Goal: Find specific page/section: Find specific page/section

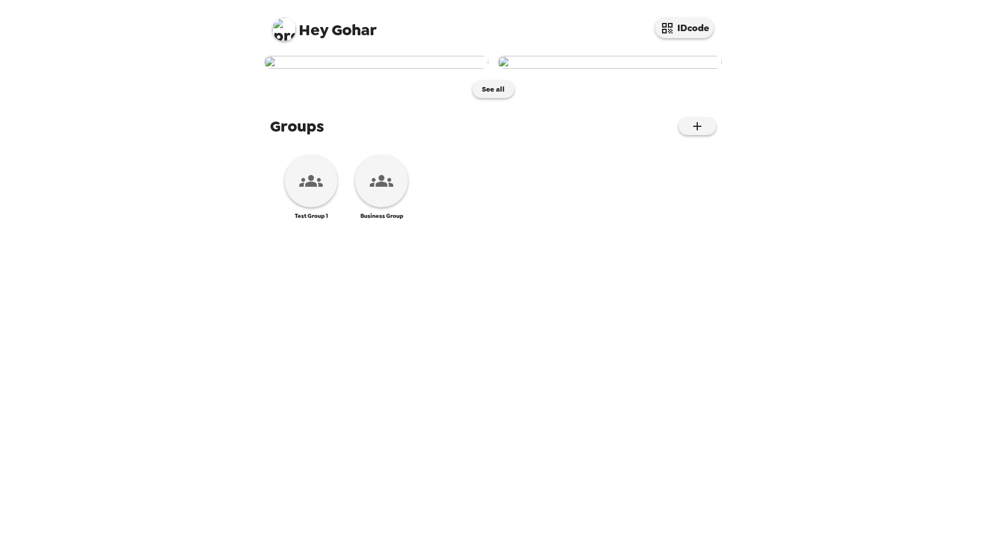
click at [284, 29] on img at bounding box center [283, 29] width 23 height 23
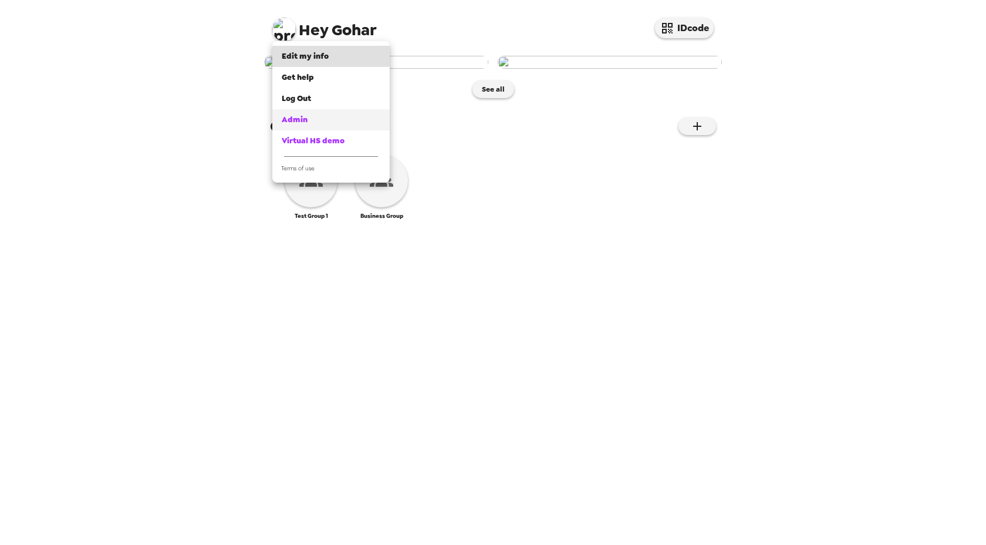
click at [309, 118] on div "Admin" at bounding box center [331, 120] width 99 height 12
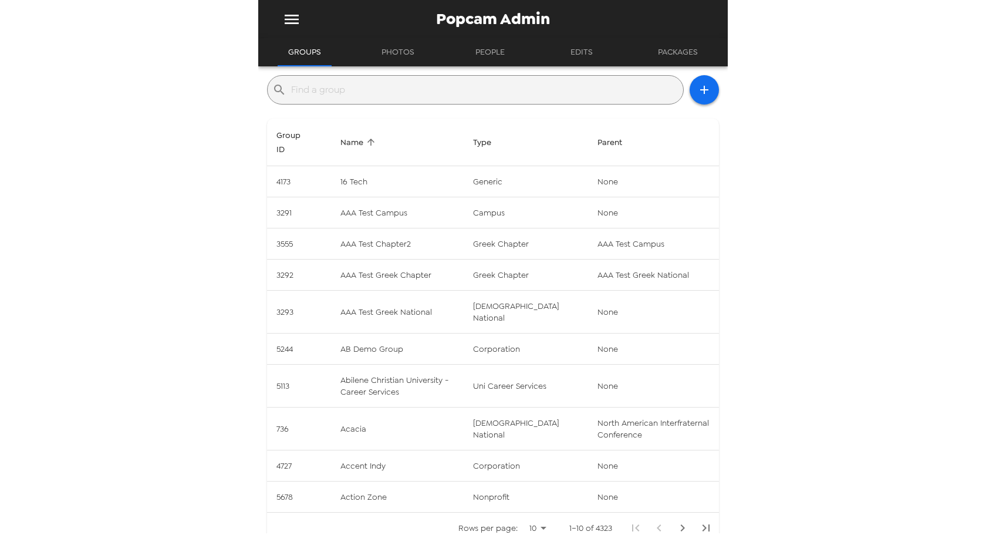
click at [402, 94] on input "text" at bounding box center [484, 89] width 387 height 19
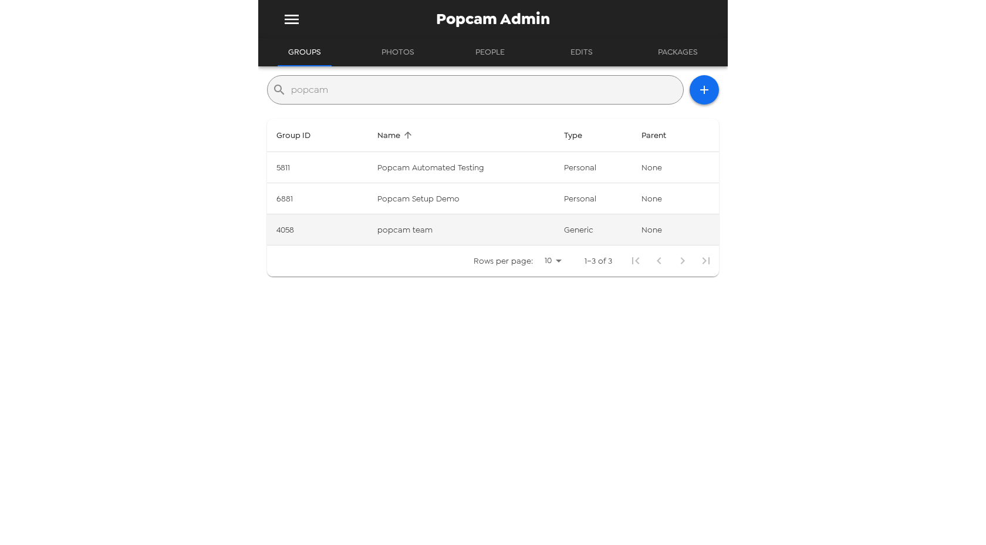
type input "popcam"
click at [286, 228] on td "4058" at bounding box center [317, 229] width 101 height 31
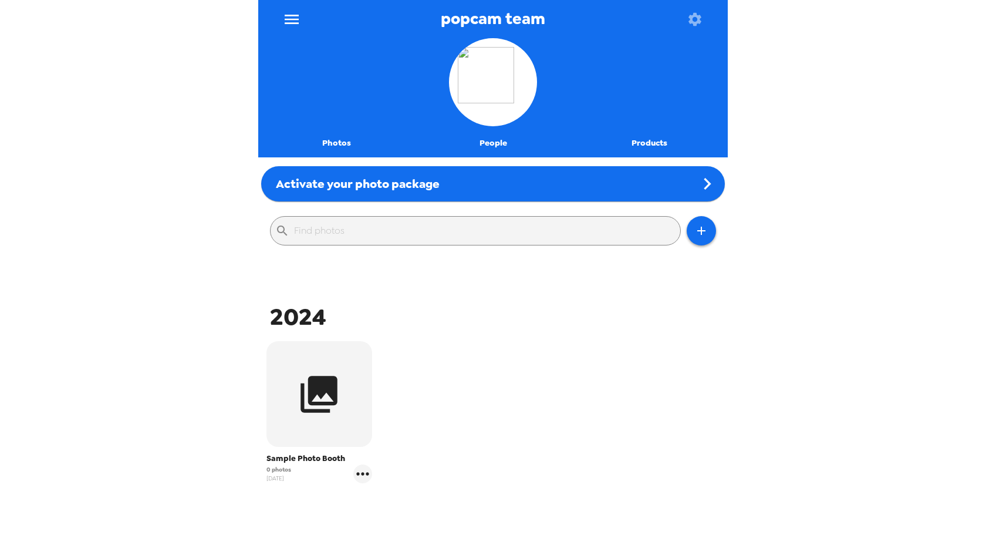
click at [504, 151] on button "People" at bounding box center [493, 143] width 157 height 28
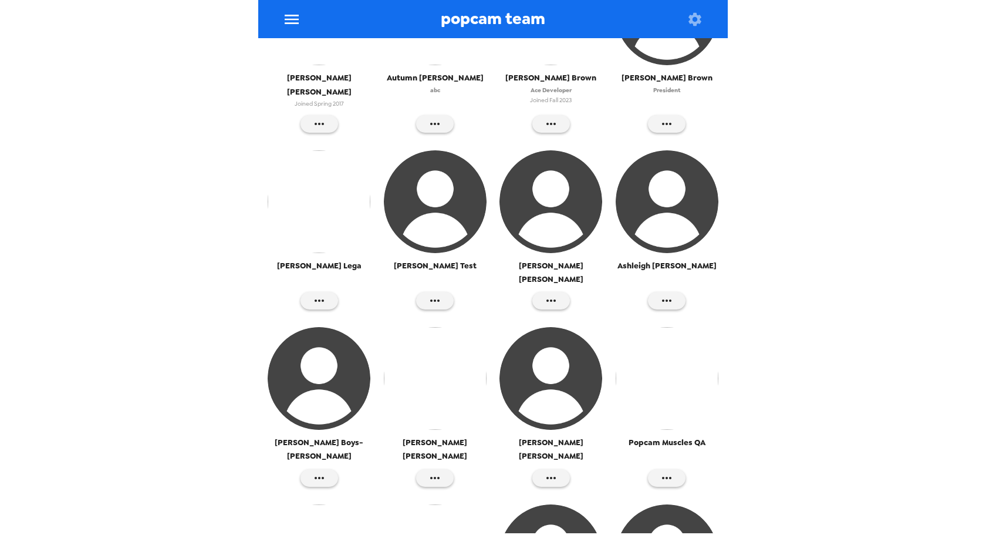
scroll to position [1109, 0]
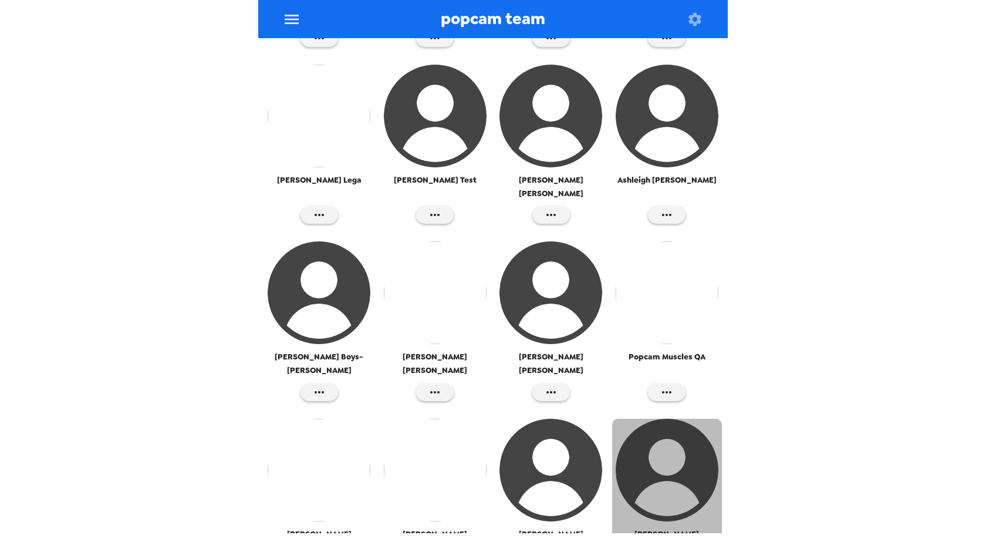
click at [688, 418] on img "button" at bounding box center [667, 469] width 103 height 103
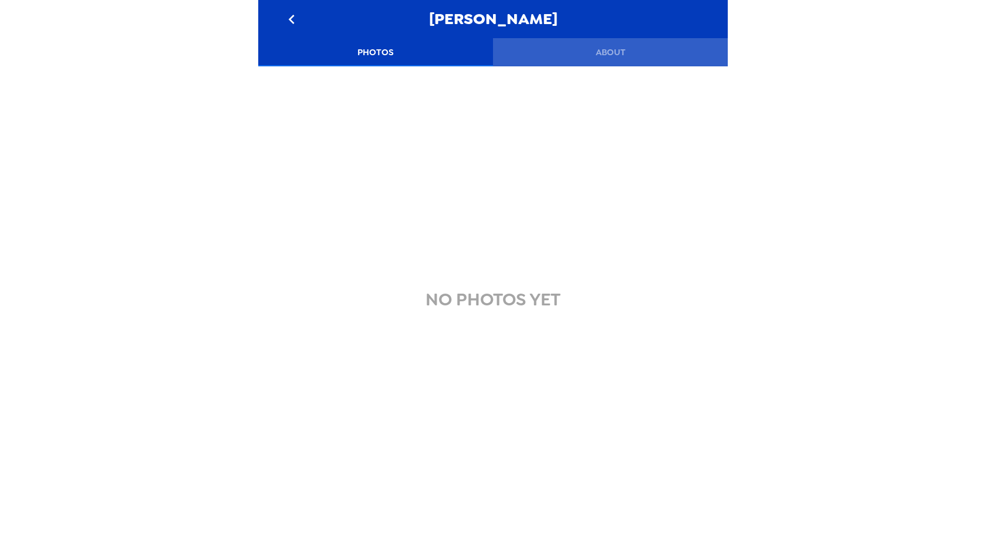
click at [616, 59] on button "About" at bounding box center [610, 52] width 235 height 28
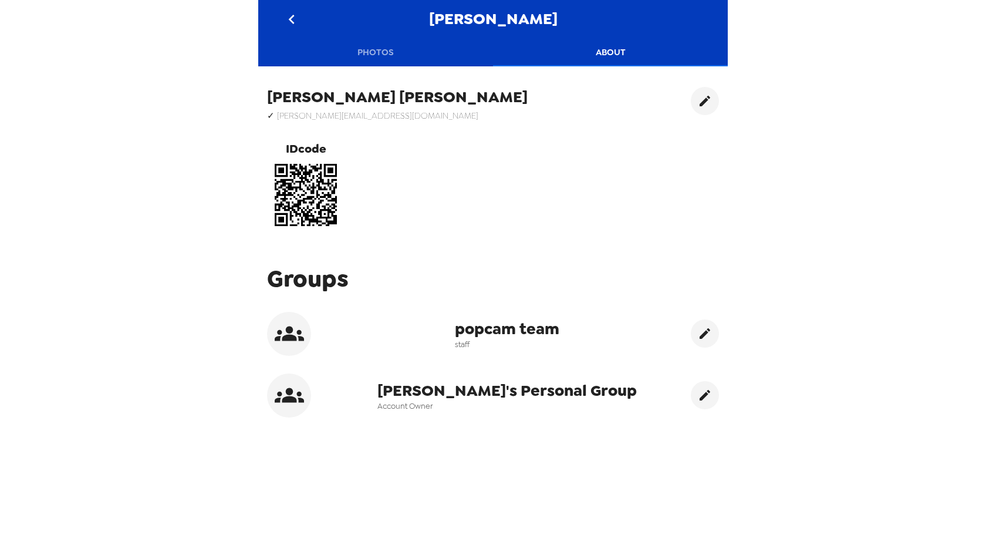
click at [293, 397] on icon at bounding box center [289, 395] width 29 height 15
click at [471, 391] on span "Hazel's Personal Group" at bounding box center [506, 390] width 259 height 21
drag, startPoint x: 417, startPoint y: 383, endPoint x: 603, endPoint y: 388, distance: 186.1
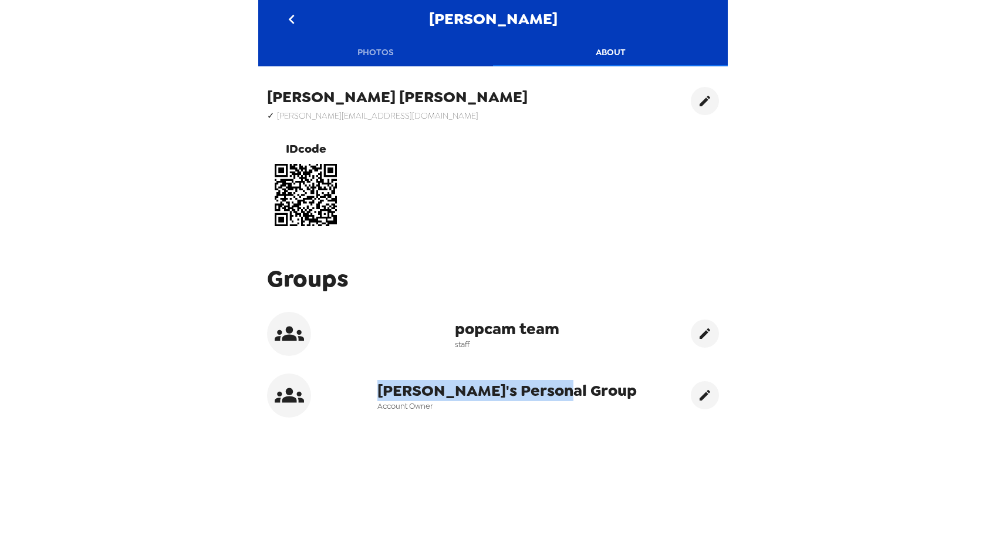
click at [603, 388] on div "Hazel's Personal Group Account Owner" at bounding box center [493, 395] width 452 height 44
